Goal: Information Seeking & Learning: Learn about a topic

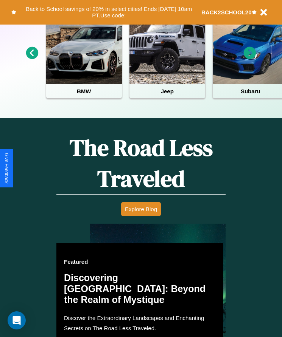
scroll to position [986, 0]
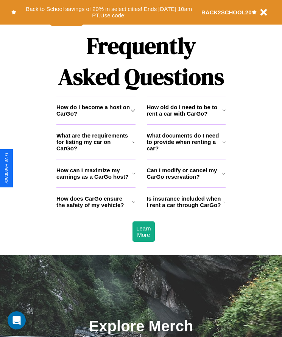
click at [186, 208] on h3 "Is insurance included when I rent a car through CarGo?" at bounding box center [185, 201] width 76 height 13
click at [96, 208] on h3 "How does CarGo ensure the safety of my vehicle?" at bounding box center [94, 201] width 76 height 13
click at [96, 117] on h3 "How do I become a host on CarGo?" at bounding box center [93, 110] width 74 height 13
click at [96, 208] on h3 "How does CarGo ensure the safety of my vehicle?" at bounding box center [94, 201] width 76 height 13
click at [186, 152] on h3 "What documents do I need to provide when renting a car?" at bounding box center [185, 141] width 76 height 19
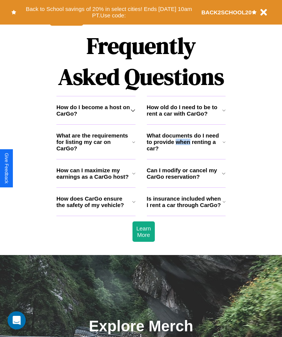
click at [186, 180] on h3 "Can I modify or cancel my CarGo reservation?" at bounding box center [184, 173] width 75 height 13
click at [186, 152] on h3 "What documents do I need to provide when renting a car?" at bounding box center [185, 141] width 76 height 19
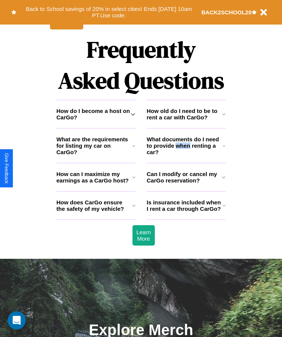
scroll to position [0, 0]
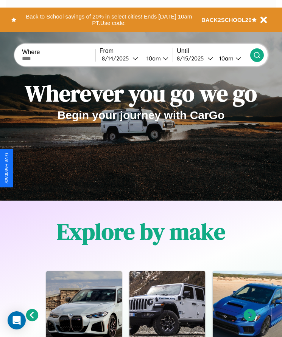
click at [32, 321] on icon at bounding box center [32, 315] width 12 height 12
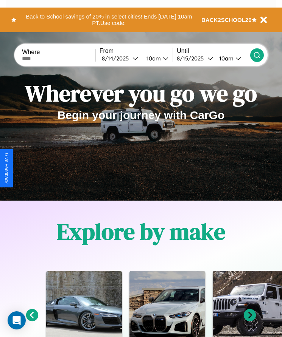
click at [32, 321] on icon at bounding box center [32, 315] width 12 height 12
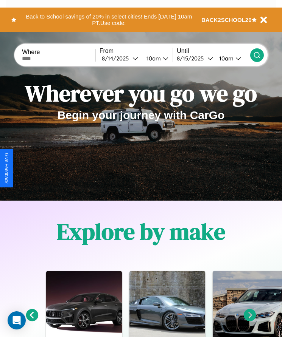
click at [250, 321] on icon at bounding box center [250, 315] width 12 height 12
